Goal: Information Seeking & Learning: Understand process/instructions

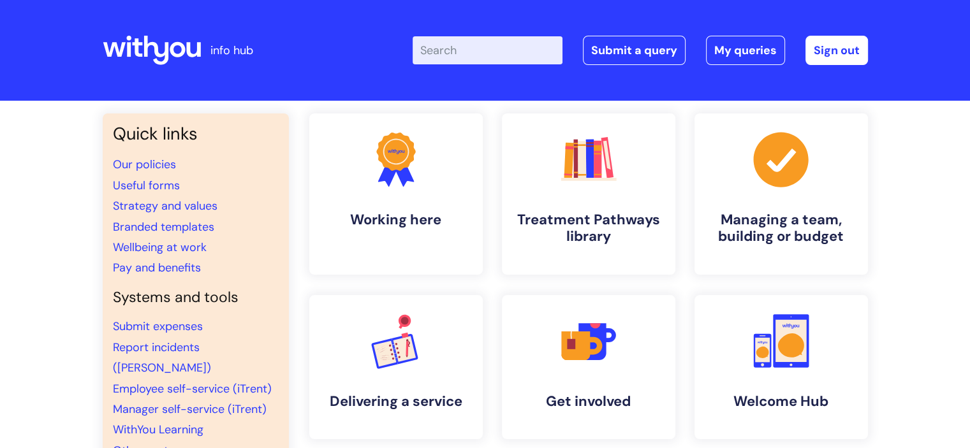
click at [470, 49] on input "Enter your search term here..." at bounding box center [487, 50] width 150 height 28
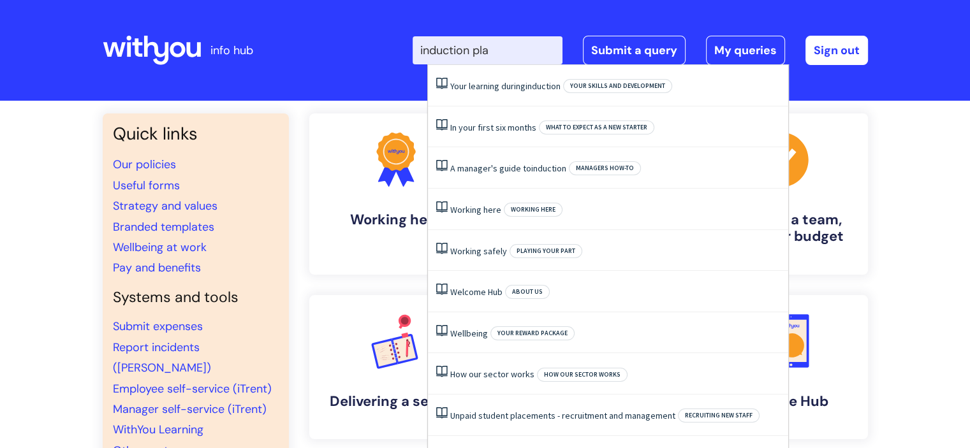
type input "induction plan"
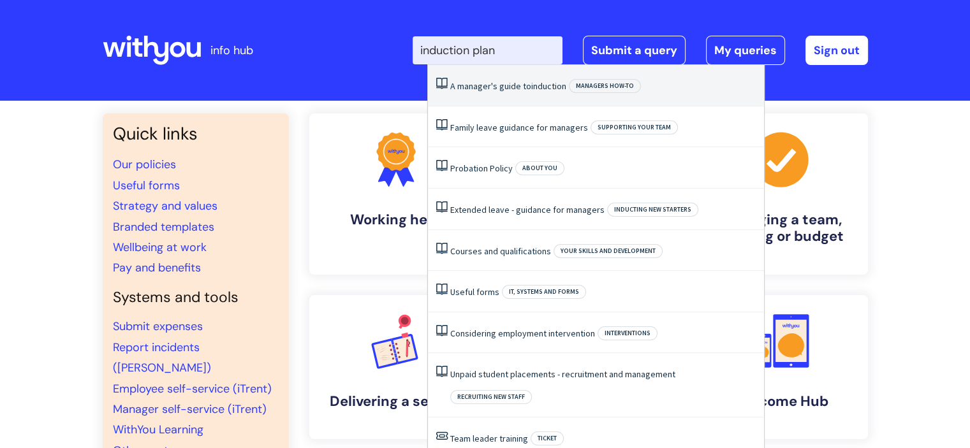
click at [534, 87] on span "induction" at bounding box center [548, 85] width 35 height 11
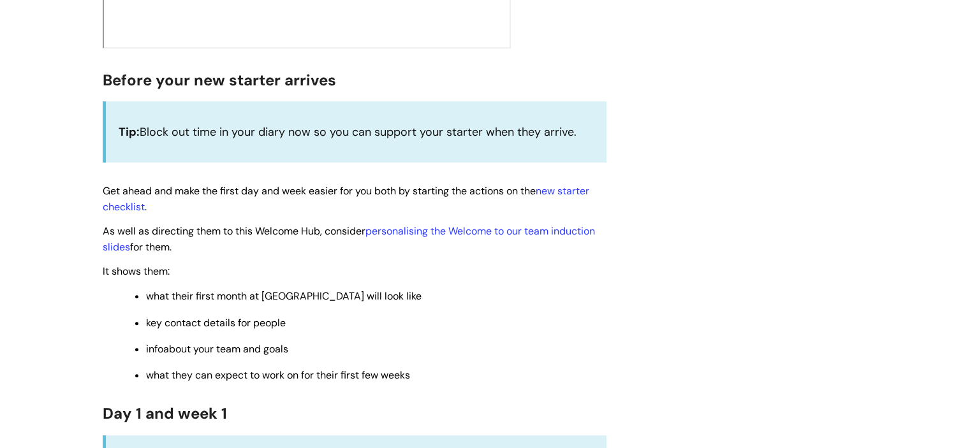
scroll to position [625, 0]
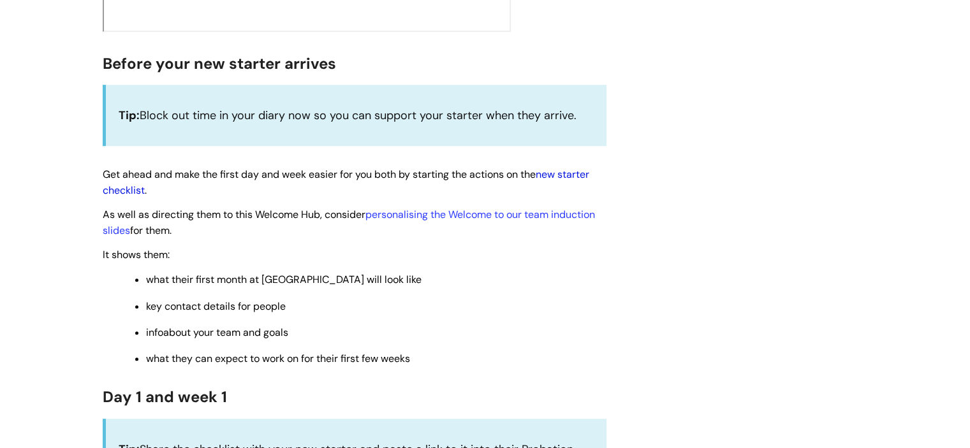
click at [571, 177] on link "new starter checklist" at bounding box center [346, 182] width 486 height 29
